Goal: Transaction & Acquisition: Purchase product/service

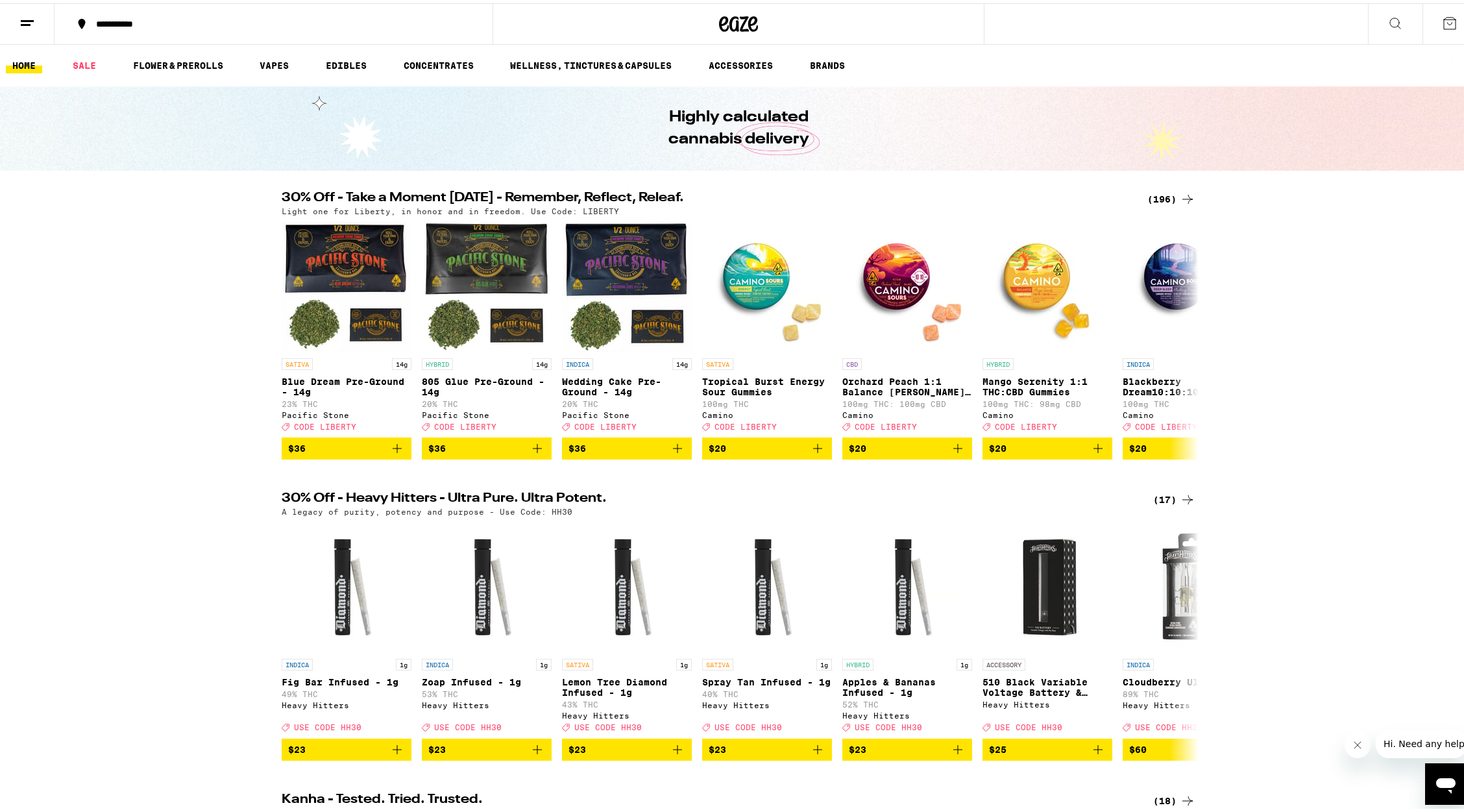
click at [1163, 194] on div "(196)" at bounding box center [1172, 196] width 48 height 16
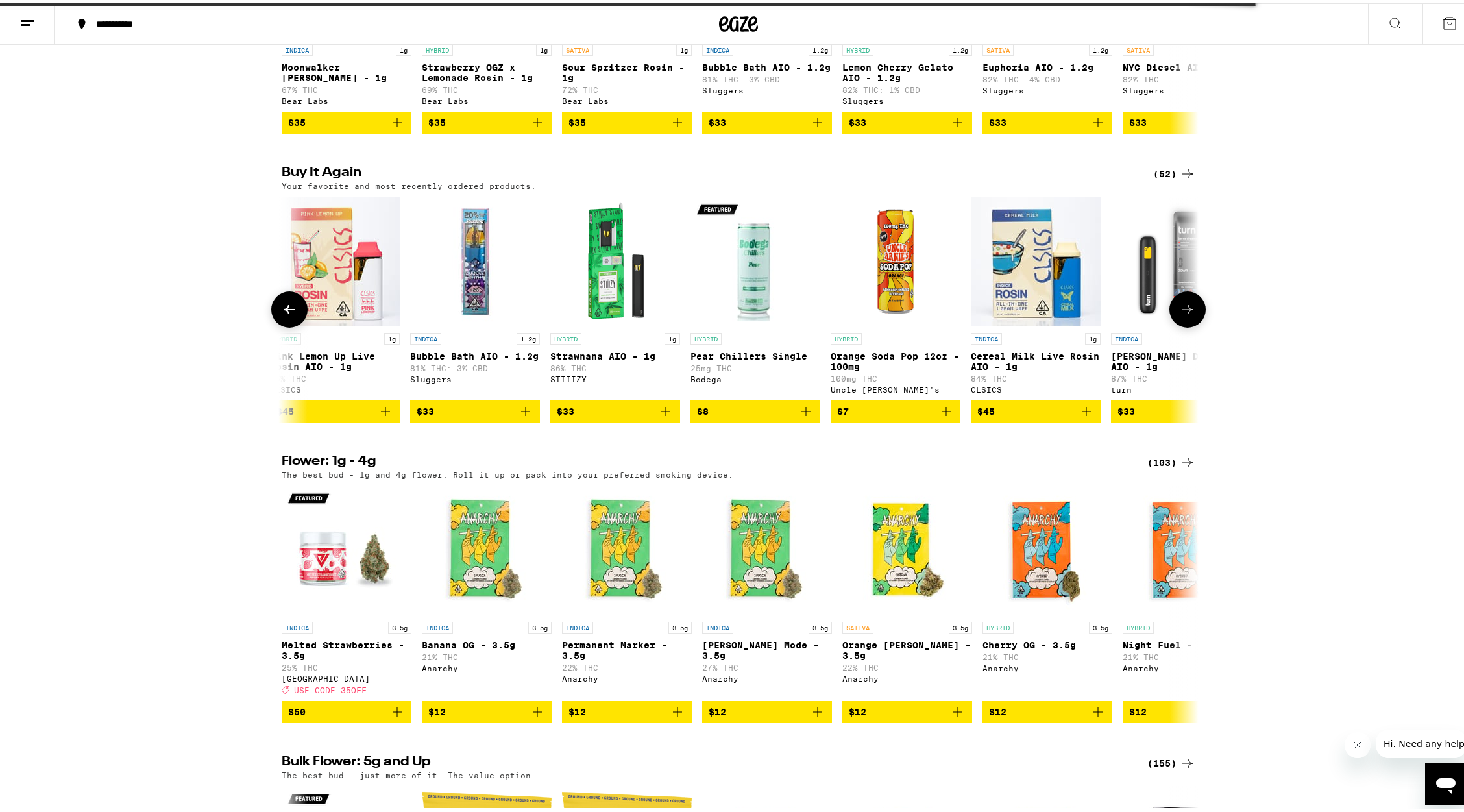
scroll to position [0, 11]
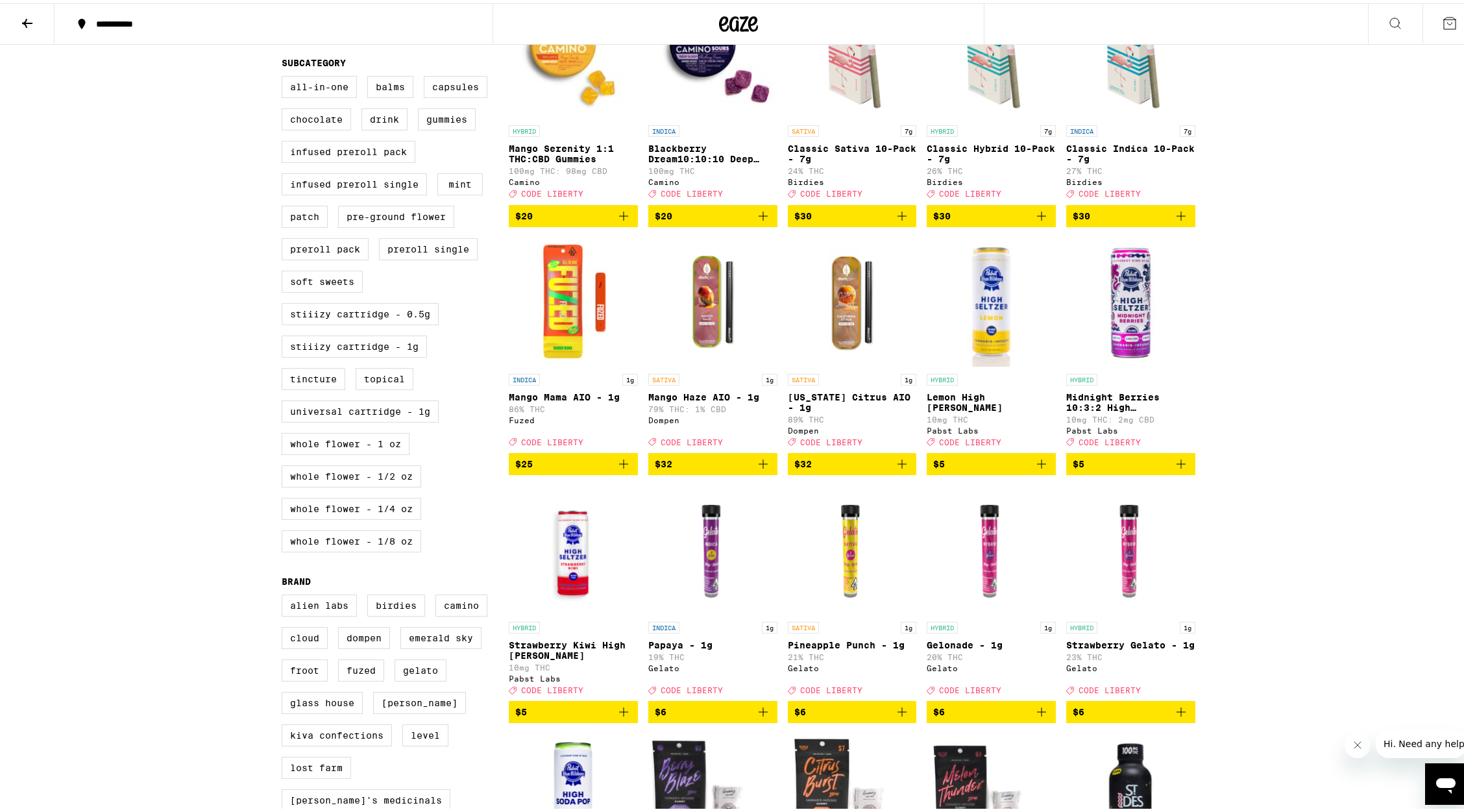
scroll to position [448, 0]
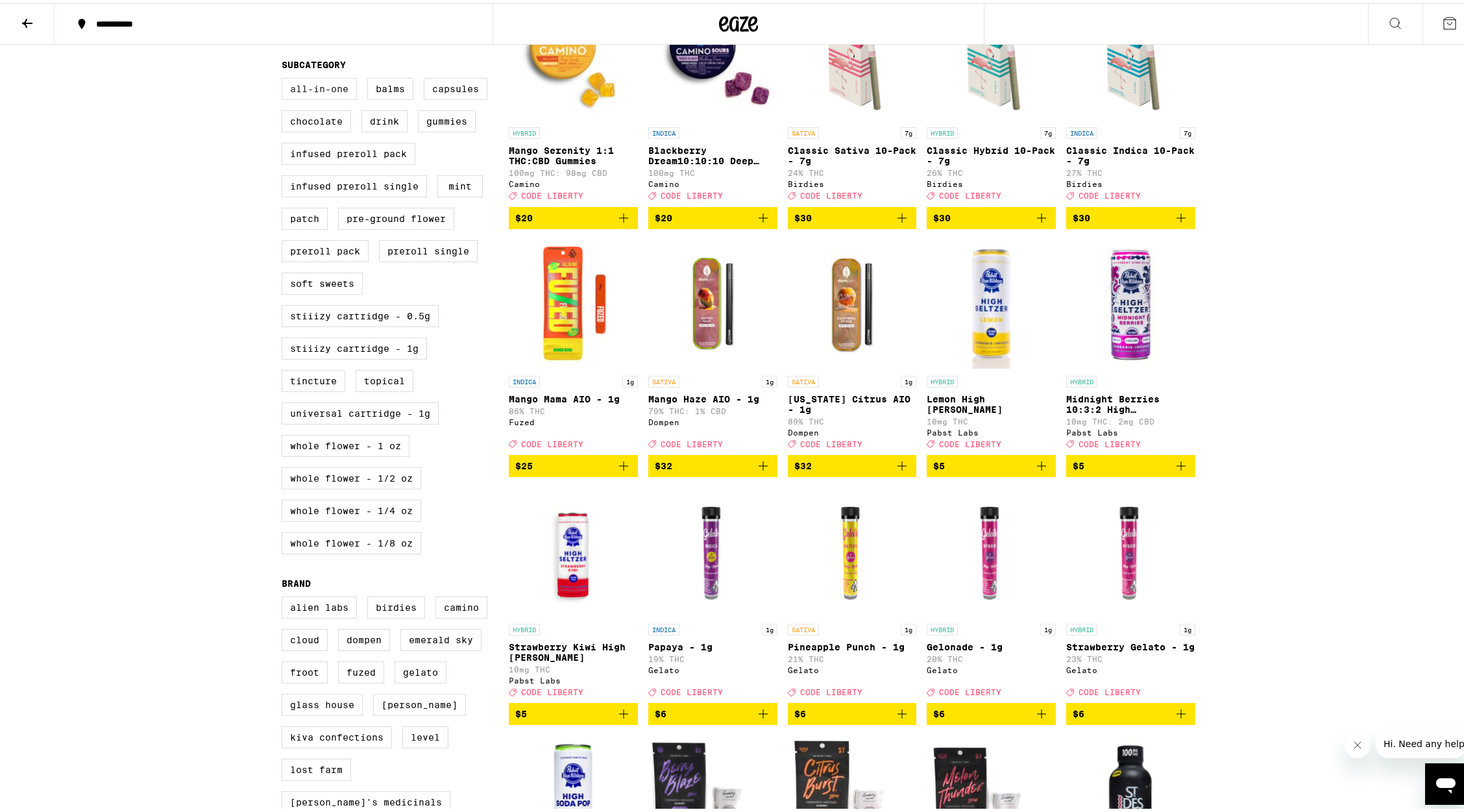
click at [315, 94] on label "All-In-One" at bounding box center [319, 85] width 75 height 22
click at [285, 77] on input "All-In-One" at bounding box center [284, 77] width 1 height 1
checkbox input "true"
